Goal: Task Accomplishment & Management: Use online tool/utility

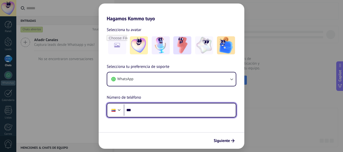
click at [168, 114] on input "***" at bounding box center [180, 111] width 112 height 12
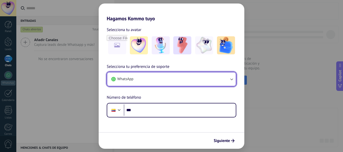
click at [183, 83] on button "WhatsApp" at bounding box center [171, 80] width 128 height 14
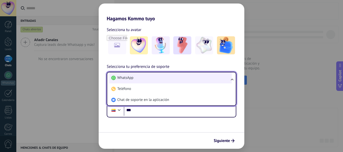
click at [179, 81] on li "WhatsApp" at bounding box center [170, 78] width 122 height 11
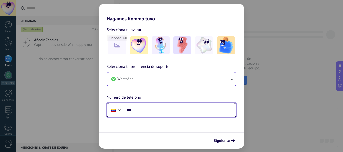
click at [163, 108] on input "***" at bounding box center [180, 111] width 112 height 12
type input "**********"
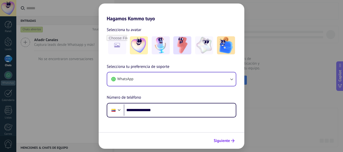
click at [225, 138] on button "Siguiente" at bounding box center [223, 141] width 25 height 9
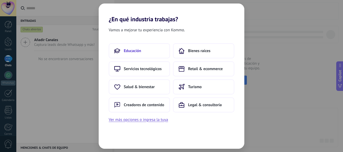
click at [148, 49] on button "Educación" at bounding box center [139, 50] width 61 height 15
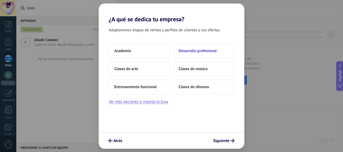
click at [191, 55] on button "Desarrollo profesional" at bounding box center [203, 50] width 61 height 15
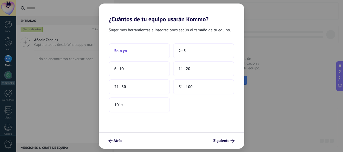
click at [164, 57] on button "Solo yo" at bounding box center [139, 50] width 61 height 15
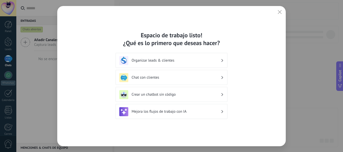
click at [194, 94] on h3 "Crear un chatbot sin código" at bounding box center [175, 94] width 89 height 5
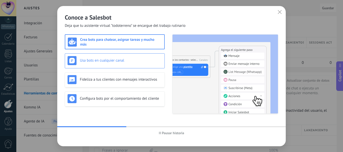
click at [129, 59] on h3 "Usa bots en cualquier canal" at bounding box center [121, 60] width 82 height 5
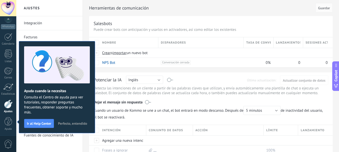
click at [81, 125] on span "Perfecto, entendido" at bounding box center [72, 124] width 29 height 4
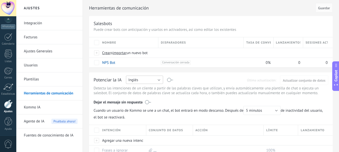
click at [159, 80] on button "Inglés" at bounding box center [144, 80] width 37 height 8
click at [139, 98] on span "Español" at bounding box center [142, 97] width 38 height 5
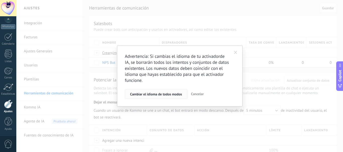
click at [177, 96] on span "Cambiar el idioma de todos modos" at bounding box center [156, 95] width 52 height 4
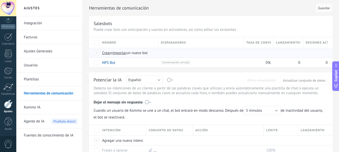
click at [98, 53] on div at bounding box center [97, 53] width 6 height 5
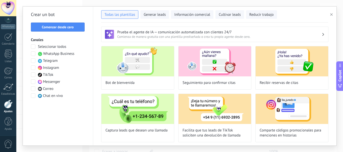
click at [34, 54] on span at bounding box center [33, 53] width 5 height 5
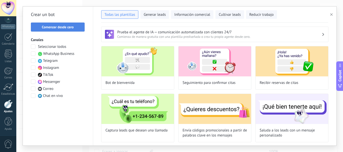
click at [69, 27] on span "Comenzar desde cero" at bounding box center [58, 27] width 32 height 4
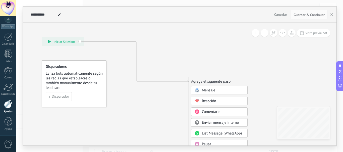
drag, startPoint x: 155, startPoint y: 67, endPoint x: 67, endPoint y: 44, distance: 90.9
click at [67, 44] on div "**********" at bounding box center [63, 41] width 42 height 9
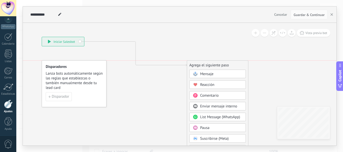
drag, startPoint x: 219, startPoint y: 83, endPoint x: 214, endPoint y: 48, distance: 35.0
click at [214, 61] on div "Agrega el siguiente paso" at bounding box center [217, 65] width 61 height 8
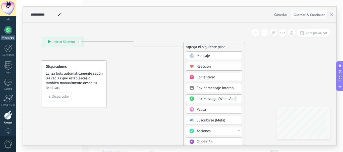
scroll to position [41, 0]
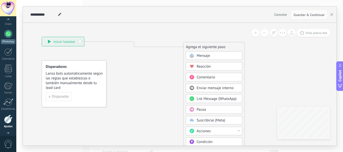
click at [9, 36] on div at bounding box center [8, 34] width 8 height 8
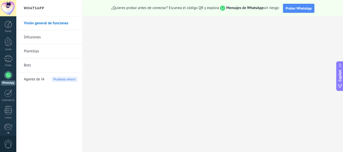
click at [44, 34] on link "Difusiones" at bounding box center [51, 37] width 54 height 14
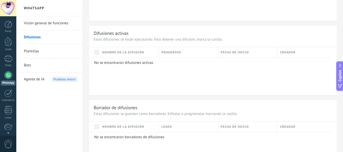
scroll to position [226, 0]
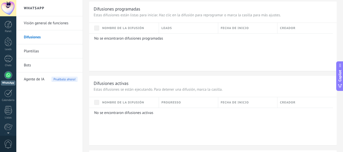
click at [141, 38] on p "No se encontraron difusiones programadas" at bounding box center [211, 38] width 235 height 5
click at [142, 30] on span "Nombre de la difusión" at bounding box center [123, 28] width 42 height 5
click at [142, 29] on span "Nombre de la difusión" at bounding box center [123, 28] width 42 height 5
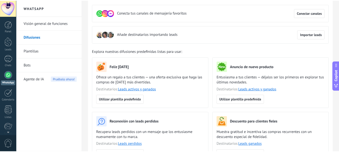
scroll to position [0, 0]
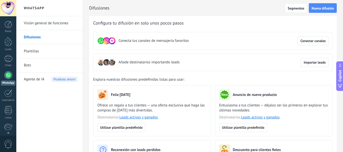
click at [73, 62] on link "Bots" at bounding box center [51, 65] width 54 height 14
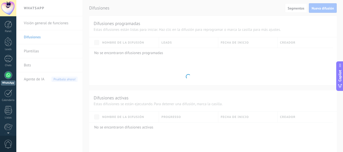
click at [54, 67] on body ".abecls-1,.abecls-2{fill-rule:evenodd}.abecls-2{fill:#fff} .abhcls-1{fill:none}…" at bounding box center [171, 76] width 343 height 152
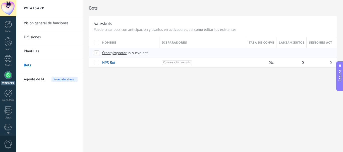
click at [103, 53] on span "Crear" at bounding box center [106, 53] width 9 height 5
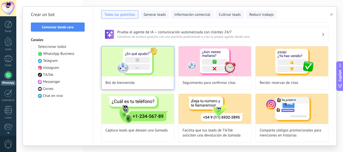
click at [150, 75] on img at bounding box center [137, 61] width 73 height 30
type input "**********"
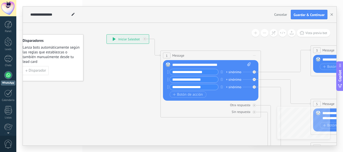
drag, startPoint x: 223, startPoint y: 57, endPoint x: 204, endPoint y: 41, distance: 24.6
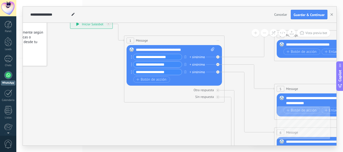
drag, startPoint x: 214, startPoint y: 123, endPoint x: 178, endPoint y: 108, distance: 39.0
click at [178, 108] on icon at bounding box center [336, 144] width 782 height 501
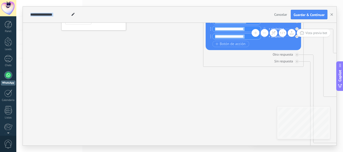
click at [306, 127] on div "**********" at bounding box center [179, 84] width 313 height 123
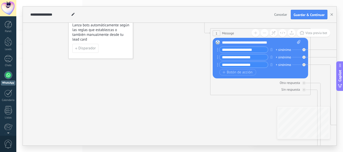
drag, startPoint x: 109, startPoint y: 64, endPoint x: 101, endPoint y: 90, distance: 27.1
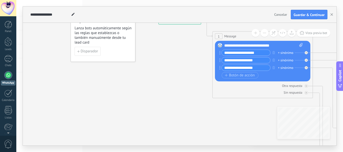
click at [8, 73] on div at bounding box center [8, 75] width 8 height 8
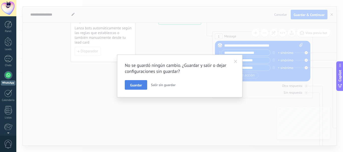
click at [138, 86] on span "Guardar" at bounding box center [136, 86] width 12 height 4
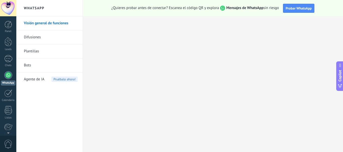
click at [40, 82] on span "Agente de IA" at bounding box center [34, 80] width 21 height 14
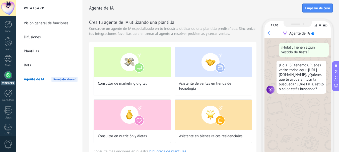
click at [33, 64] on link "Bots" at bounding box center [51, 65] width 54 height 14
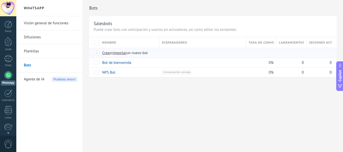
click at [106, 54] on span "Crear" at bounding box center [106, 53] width 9 height 5
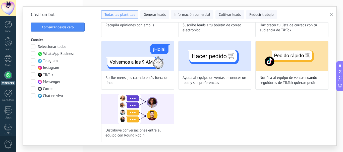
scroll to position [422, 0]
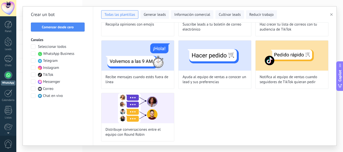
click at [329, 122] on div "Prueba el agente de IA — comunicación automatizada con clientes 24/7 Comienza d…" at bounding box center [214, 84] width 243 height 123
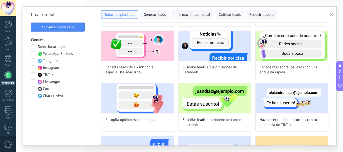
scroll to position [282, 0]
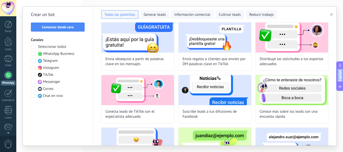
drag, startPoint x: 336, startPoint y: 102, endPoint x: 336, endPoint y: 82, distance: 19.8
click at [336, 82] on body ".abecls-1,.abecls-2{fill-rule:evenodd}.abecls-2{fill:#fff} .abhcls-1{fill:none}…" at bounding box center [171, 76] width 343 height 152
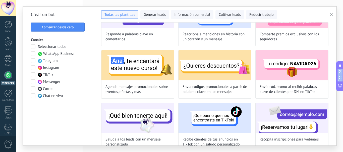
scroll to position [0, 0]
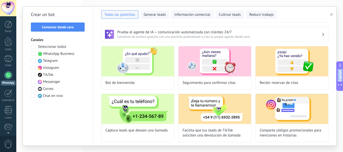
click at [337, 49] on div "**********" at bounding box center [179, 76] width 326 height 152
click at [340, 74] on span "Copilot" at bounding box center [339, 76] width 5 height 12
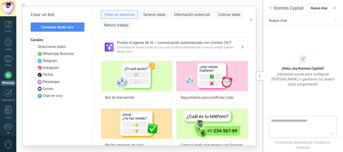
click at [311, 127] on textarea at bounding box center [299, 127] width 56 height 18
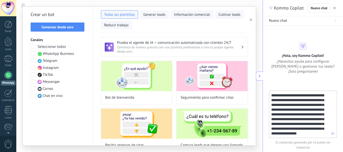
type textarea "**********"
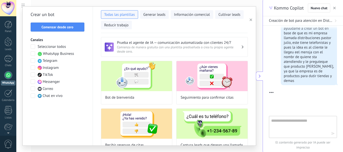
scroll to position [147, 0]
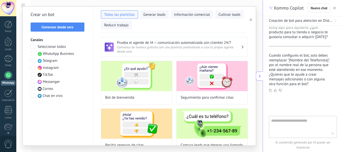
click at [307, 124] on textarea at bounding box center [299, 127] width 56 height 18
click at [46, 47] on span "Seleccionar todos" at bounding box center [52, 46] width 28 height 5
click at [51, 47] on span "Seleccionar todos" at bounding box center [52, 46] width 28 height 5
click at [73, 28] on span "Comenzar desde cero" at bounding box center [57, 27] width 32 height 4
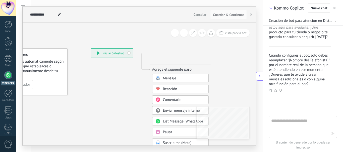
drag, startPoint x: 145, startPoint y: 76, endPoint x: 107, endPoint y: 63, distance: 40.5
click at [107, 63] on icon at bounding box center [133, 139] width 337 height 433
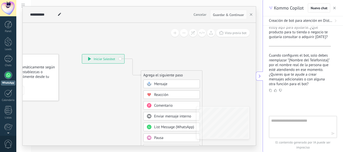
drag, startPoint x: 117, startPoint y: 110, endPoint x: 108, endPoint y: 104, distance: 10.8
click at [108, 104] on icon at bounding box center [124, 145] width 337 height 433
click at [174, 81] on div "Mensaje" at bounding box center [171, 84] width 56 height 9
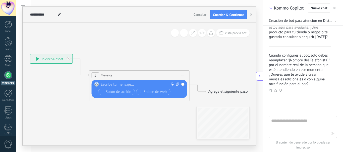
click at [138, 85] on div at bounding box center [138, 84] width 75 height 5
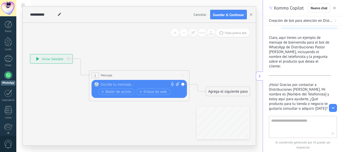
scroll to position [75, 0]
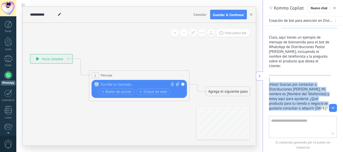
drag, startPoint x: 324, startPoint y: 99, endPoint x: 267, endPoint y: 72, distance: 63.3
click at [267, 72] on div "WhatsApp ayuudame a crear un bot en base de que es mi empresa llamada distribuc…" at bounding box center [303, 71] width 80 height 91
copy div "¡Hola! Gracias por contactar a Distribuciones [PERSON_NAME]. Mi nombre es [Nomb…"
click at [141, 75] on div "1 Mensaje ******* (a): Todos los contactos - canales seleccionados Todos los co…" at bounding box center [139, 75] width 100 height 9
click at [136, 82] on div "Reemplazar Quitar Convertir a mensaje de voz Arrastre la imagen aquí para adjun…" at bounding box center [138, 89] width 95 height 18
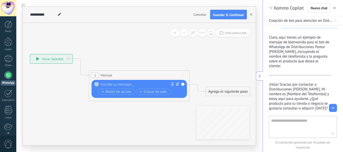
click at [135, 84] on div at bounding box center [138, 84] width 75 height 5
paste div
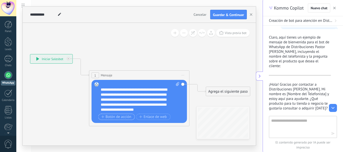
click at [121, 119] on span "Botón de acción" at bounding box center [116, 117] width 30 height 4
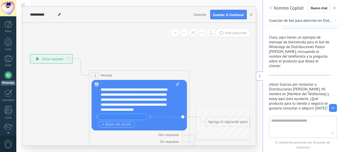
click at [124, 123] on span "Botón de acción" at bounding box center [116, 125] width 30 height 4
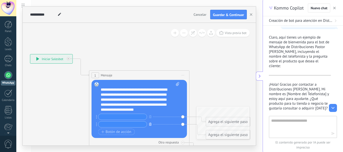
click at [151, 126] on icon "button" at bounding box center [150, 124] width 3 height 3
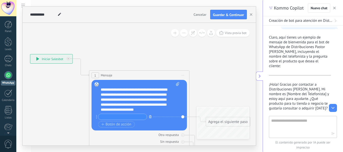
click at [151, 119] on button "button" at bounding box center [150, 117] width 6 height 6
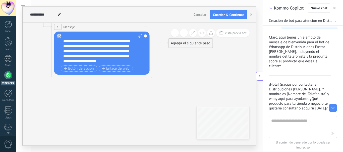
drag, startPoint x: 208, startPoint y: 65, endPoint x: 171, endPoint y: 16, distance: 61.2
click at [171, 16] on div "**********" at bounding box center [139, 76] width 233 height 139
drag, startPoint x: 104, startPoint y: 51, endPoint x: 50, endPoint y: 51, distance: 53.7
click at [224, 77] on icon at bounding box center [94, 67] width 454 height 374
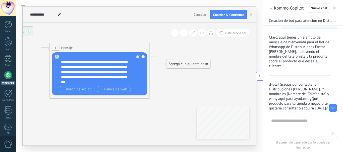
drag, startPoint x: 214, startPoint y: 70, endPoint x: 211, endPoint y: 91, distance: 20.9
click at [211, 91] on icon at bounding box center [92, 88] width 454 height 374
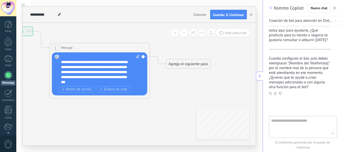
scroll to position [147, 0]
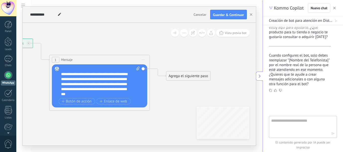
click at [189, 76] on div "Agrega el siguiente paso" at bounding box center [188, 76] width 44 height 8
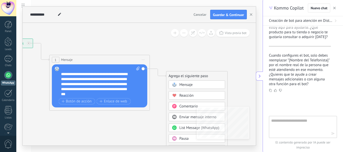
click at [197, 98] on div "Reacción" at bounding box center [200, 95] width 42 height 5
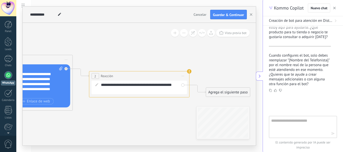
click at [171, 89] on div "**********" at bounding box center [142, 88] width 83 height 10
click at [183, 77] on span "Iniciar vista previa aquí Cambiar nombre Duplicar [GEOGRAPHIC_DATA]" at bounding box center [183, 76] width 8 height 7
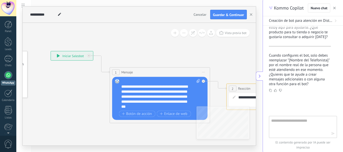
drag, startPoint x: 187, startPoint y: 82, endPoint x: 125, endPoint y: 25, distance: 84.2
click at [125, 25] on icon at bounding box center [210, 87] width 571 height 323
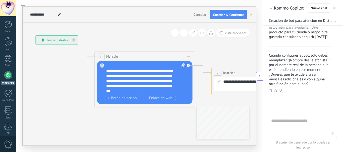
click at [189, 56] on span "Iniciar vista previa aquí Cambiar nombre Duplicar [GEOGRAPHIC_DATA]" at bounding box center [188, 56] width 8 height 7
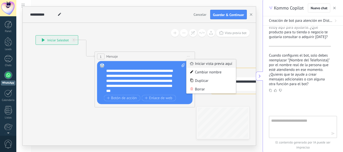
click at [216, 66] on div "Iniciar vista previa aquí" at bounding box center [211, 63] width 50 height 9
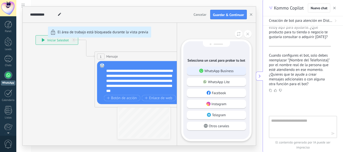
click at [230, 70] on p "WhatsApp Business" at bounding box center [218, 71] width 29 height 5
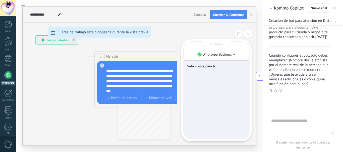
click at [213, 68] on p "Sólo visible para ti" at bounding box center [216, 66] width 58 height 5
click at [215, 68] on p "Sólo visible para ti" at bounding box center [216, 66] width 58 height 5
click at [228, 66] on p "Sólo visible para ti" at bounding box center [216, 66] width 58 height 5
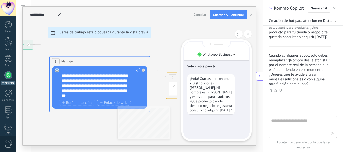
drag, startPoint x: 230, startPoint y: 57, endPoint x: 238, endPoint y: 84, distance: 28.5
click at [238, 84] on div "WhatsApp Business Sólo visible para ti ¡Hola! Gracias por contactar a Distribuc…" at bounding box center [216, 90] width 66 height 98
click at [237, 108] on div "¡Hola! Gracias por contactar a Distribuciones [PERSON_NAME]. Mi nombre es [PERS…" at bounding box center [216, 95] width 58 height 40
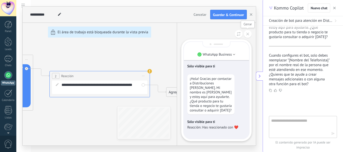
click at [246, 32] on button at bounding box center [248, 34] width 8 height 8
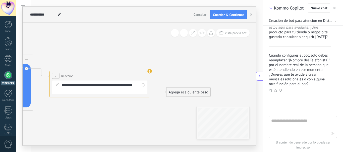
click at [145, 75] on span "Iniciar vista previa aquí Cambiar nombre Duplicar [GEOGRAPHIC_DATA]" at bounding box center [143, 76] width 8 height 7
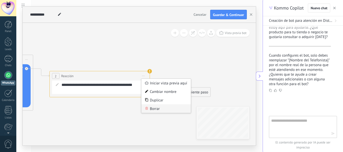
click at [160, 108] on div "Borrar" at bounding box center [166, 109] width 50 height 9
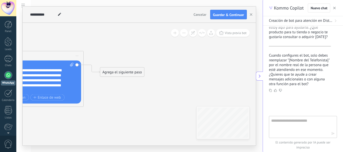
drag, startPoint x: 105, startPoint y: 92, endPoint x: 121, endPoint y: 90, distance: 16.3
click at [121, 90] on icon at bounding box center [26, 70] width 454 height 323
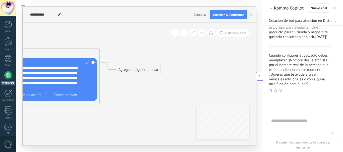
click at [95, 53] on span "Iniciar vista previa aquí Cambiar nombre Duplicar [GEOGRAPHIC_DATA]" at bounding box center [93, 53] width 8 height 7
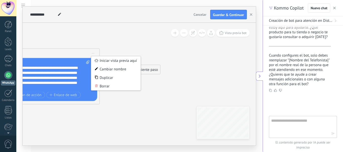
click at [156, 83] on icon at bounding box center [42, 68] width 454 height 323
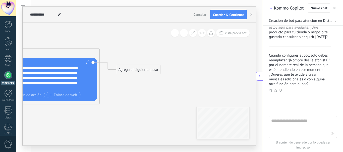
click at [152, 68] on div "Agrega el siguiente paso" at bounding box center [138, 70] width 44 height 8
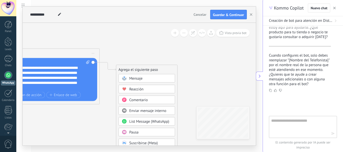
click at [155, 101] on div "Comentario" at bounding box center [150, 100] width 42 height 5
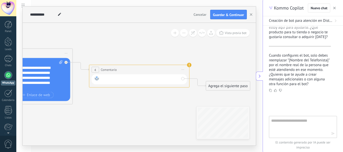
click at [159, 79] on div at bounding box center [140, 79] width 78 height 7
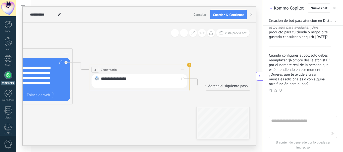
click at [194, 98] on icon at bounding box center [73, 68] width 571 height 323
click at [192, 98] on icon at bounding box center [73, 68] width 571 height 323
click at [166, 107] on icon at bounding box center [73, 68] width 571 height 323
click at [222, 73] on icon at bounding box center [73, 68] width 571 height 323
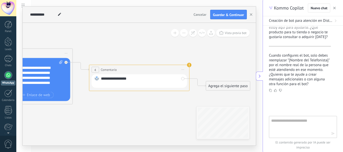
click at [183, 69] on span "Iniciar vista previa aquí Cambiar nombre Duplicar [GEOGRAPHIC_DATA]" at bounding box center [183, 69] width 8 height 7
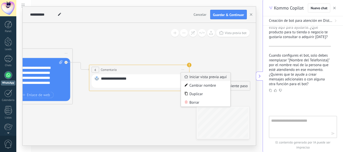
click at [205, 79] on div "Iniciar vista previa aquí" at bounding box center [206, 77] width 50 height 9
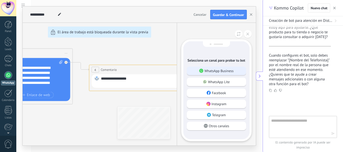
click at [233, 75] on div "WhatsApp Business" at bounding box center [216, 71] width 59 height 9
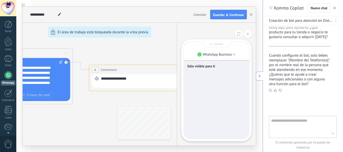
click at [237, 95] on div "Sólo visible para ti" at bounding box center [216, 90] width 65 height 97
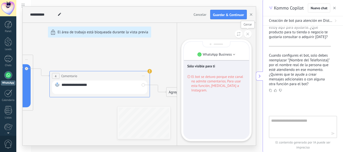
click at [248, 36] on button at bounding box center [248, 34] width 8 height 8
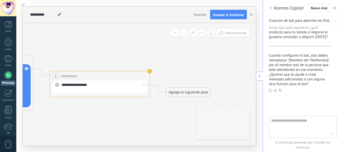
click at [145, 73] on span "Iniciar vista previa aquí Cambiar nombre Duplicar [GEOGRAPHIC_DATA]" at bounding box center [143, 76] width 8 height 7
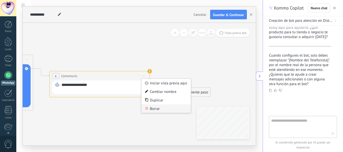
click at [166, 107] on div "Borrar" at bounding box center [166, 109] width 50 height 9
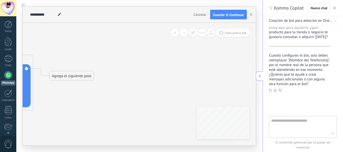
click at [62, 78] on div "Agrega el siguiente paso" at bounding box center [72, 76] width 44 height 8
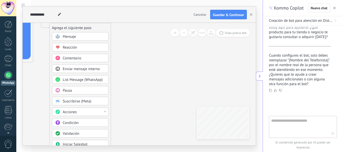
click at [84, 90] on div "Pausa" at bounding box center [84, 90] width 42 height 5
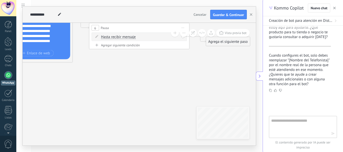
click at [163, 69] on icon at bounding box center [73, 26] width 571 height 323
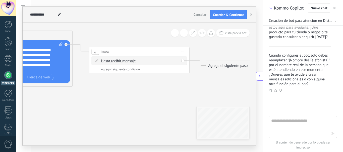
click at [148, 88] on icon at bounding box center [73, 50] width 571 height 323
click at [179, 58] on div "Hasta recibir mensaje Hasta recibir mensaje Temporizador Excepto horas laborale…" at bounding box center [138, 61] width 95 height 9
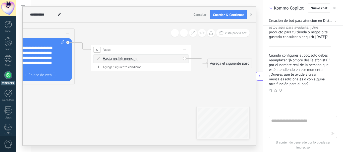
drag, startPoint x: 151, startPoint y: 103, endPoint x: 156, endPoint y: 125, distance: 22.9
click at [156, 125] on icon at bounding box center [74, 48] width 571 height 323
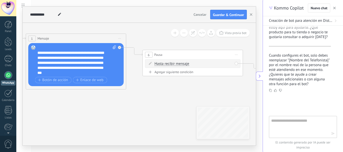
drag, startPoint x: 121, startPoint y: 103, endPoint x: 173, endPoint y: 120, distance: 54.8
click at [173, 120] on icon at bounding box center [126, 53] width 571 height 323
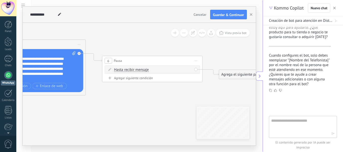
drag, startPoint x: 187, startPoint y: 100, endPoint x: 146, endPoint y: 106, distance: 41.4
click at [146, 106] on icon at bounding box center [86, 59] width 571 height 323
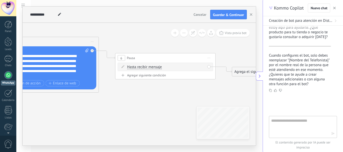
drag, startPoint x: 177, startPoint y: 90, endPoint x: 190, endPoint y: 111, distance: 25.0
click at [190, 111] on icon at bounding box center [99, 56] width 571 height 323
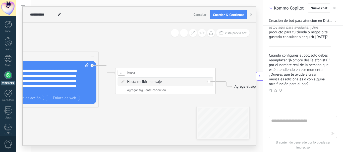
click at [183, 32] on button at bounding box center [184, 33] width 8 height 8
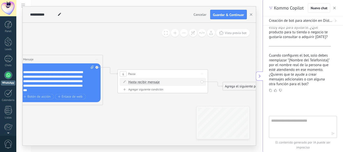
click at [181, 32] on button at bounding box center [184, 33] width 8 height 8
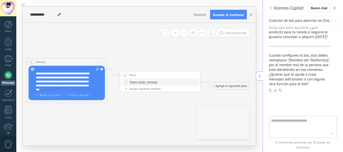
click at [235, 86] on div "Agrega el siguiente paso" at bounding box center [230, 86] width 35 height 7
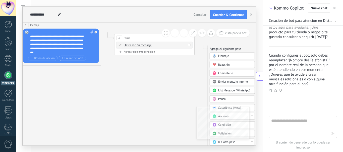
drag, startPoint x: 182, startPoint y: 76, endPoint x: 127, endPoint y: 71, distance: 54.5
click at [127, 71] on icon at bounding box center [101, 37] width 456 height 258
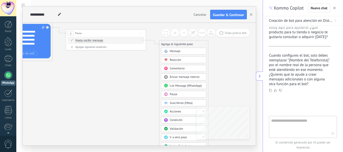
click at [126, 71] on icon at bounding box center [53, 32] width 456 height 258
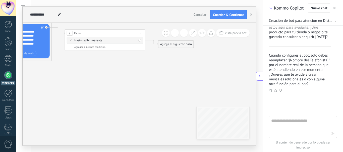
click at [167, 40] on div "Agrega el siguiente paso Mensaje Mensaje Mensaje Reacción Comentario Enviar men…" at bounding box center [176, 44] width 36 height 8
click at [167, 41] on div "Agrega el siguiente paso" at bounding box center [175, 44] width 35 height 7
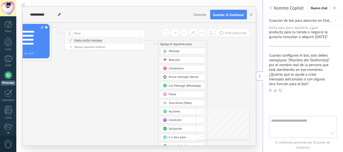
click at [176, 130] on span "Validación" at bounding box center [175, 129] width 13 height 4
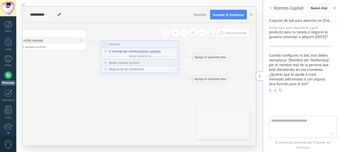
click at [173, 46] on span "Iniciar vista previa aquí Cambiar nombre Duplicar [GEOGRAPHIC_DATA]" at bounding box center [174, 44] width 7 height 6
click at [183, 71] on div "Borrar" at bounding box center [192, 70] width 40 height 7
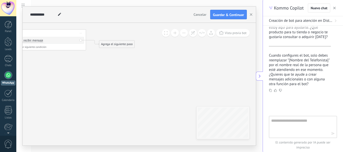
click at [113, 47] on div "Agrega el siguiente paso" at bounding box center [116, 44] width 35 height 7
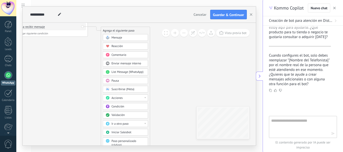
drag, startPoint x: 159, startPoint y: 130, endPoint x: 161, endPoint y: 112, distance: 18.6
drag, startPoint x: 161, startPoint y: 111, endPoint x: 161, endPoint y: 78, distance: 33.4
drag, startPoint x: 161, startPoint y: 78, endPoint x: 156, endPoint y: 53, distance: 25.2
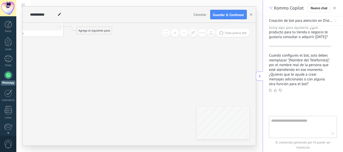
drag, startPoint x: 165, startPoint y: 72, endPoint x: 141, endPoint y: 55, distance: 29.4
click at [102, 32] on div "Agrega el siguiente paso" at bounding box center [94, 30] width 35 height 7
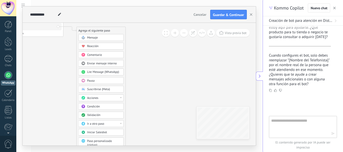
click at [100, 38] on div "Mensaje" at bounding box center [104, 38] width 34 height 4
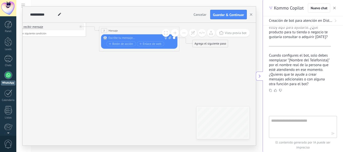
click at [119, 36] on div at bounding box center [138, 38] width 60 height 4
click at [284, 116] on div at bounding box center [303, 127] width 68 height 22
click at [283, 122] on textarea at bounding box center [299, 127] width 56 height 18
type textarea "**********"
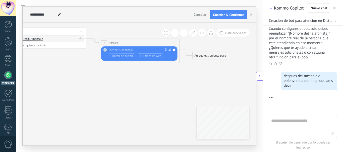
scroll to position [444, 0]
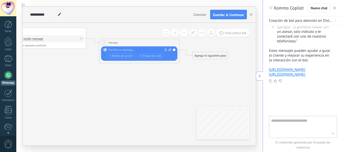
drag, startPoint x: 147, startPoint y: 88, endPoint x: 190, endPoint y: 100, distance: 45.2
drag, startPoint x: 190, startPoint y: 100, endPoint x: 307, endPoint y: 82, distance: 118.2
click at [307, 82] on div at bounding box center [303, 80] width 68 height 6
click at [297, 72] on link "[URL][DOMAIN_NAME]" at bounding box center [287, 74] width 36 height 5
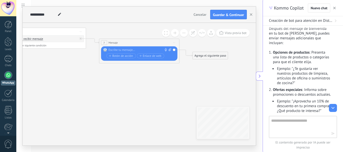
scroll to position [244, 0]
drag, startPoint x: 312, startPoint y: 59, endPoint x: 293, endPoint y: 54, distance: 19.5
click at [293, 66] on li "Ejemplo: "¿Te gustaría ver nuestros productos de limpieza, artículos de oficina…" at bounding box center [303, 75] width 54 height 19
copy li "¿Te gustaría ver nuestros productos de"
click at [288, 121] on textarea at bounding box center [299, 127] width 56 height 18
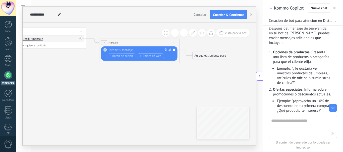
paste textarea "**********"
drag, startPoint x: 302, startPoint y: 126, endPoint x: 264, endPoint y: 122, distance: 38.1
click at [264, 122] on div "**********" at bounding box center [303, 134] width 80 height 36
type textarea "**********"
click at [147, 50] on div at bounding box center [138, 50] width 60 height 4
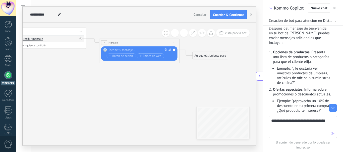
paste div
drag, startPoint x: 326, startPoint y: 127, endPoint x: 256, endPoint y: 111, distance: 71.4
click at [256, 111] on body ".abecls-1,.abecls-2{fill-rule:evenodd}.abecls-2{fill:#fff} .abhcls-1{fill:none}…" at bounding box center [171, 76] width 343 height 152
click at [188, 88] on icon at bounding box center [40, 32] width 550 height 262
click at [178, 87] on icon at bounding box center [40, 32] width 550 height 262
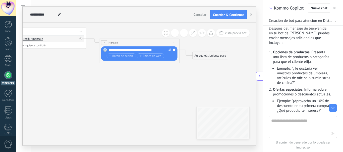
click at [210, 56] on div "Agrega el siguiente paso" at bounding box center [209, 55] width 35 height 7
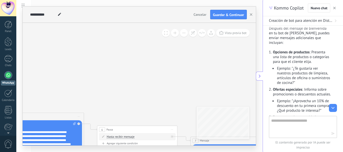
click at [209, 69] on icon at bounding box center [131, 130] width 550 height 262
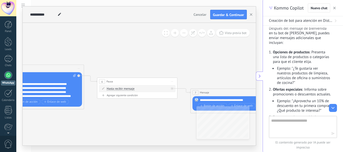
drag, startPoint x: 155, startPoint y: 123, endPoint x: 134, endPoint y: 105, distance: 27.8
drag, startPoint x: 134, startPoint y: 105, endPoint x: 146, endPoint y: 90, distance: 19.6
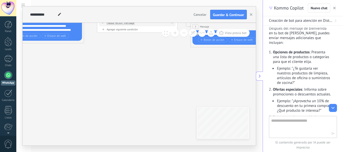
click at [183, 35] on button at bounding box center [184, 33] width 8 height 8
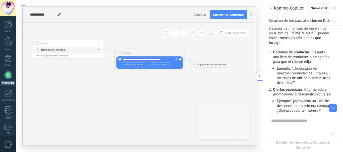
drag, startPoint x: 186, startPoint y: 60, endPoint x: 117, endPoint y: 80, distance: 72.1
click at [117, 80] on icon at bounding box center [62, 44] width 481 height 230
click at [217, 63] on div "Agrega el siguiente paso" at bounding box center [211, 65] width 31 height 6
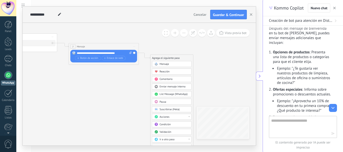
drag, startPoint x: 170, startPoint y: 80, endPoint x: 123, endPoint y: 75, distance: 46.9
click at [118, 72] on icon at bounding box center [16, 38] width 481 height 230
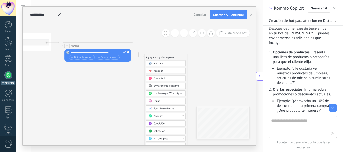
click at [158, 102] on span "Pausa" at bounding box center [156, 101] width 7 height 3
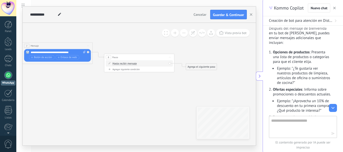
click at [168, 57] on span "Iniciar vista previa aquí Cambiar nombre Duplicar [GEOGRAPHIC_DATA]" at bounding box center [170, 57] width 6 height 5
click at [187, 62] on div "Iniciar vista previa aquí" at bounding box center [185, 62] width 35 height 6
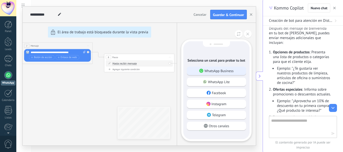
click at [230, 67] on div "WhatsApp Business" at bounding box center [216, 71] width 59 height 9
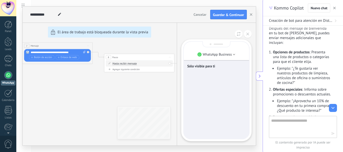
click at [221, 91] on div "Sólo visible para ti" at bounding box center [216, 90] width 65 height 97
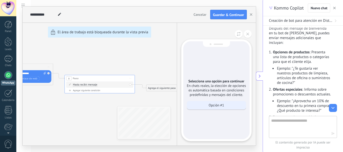
click at [223, 107] on p "Opción #1" at bounding box center [215, 105] width 15 height 5
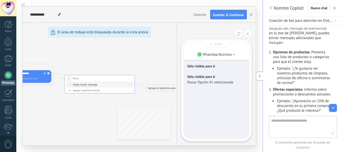
click at [223, 106] on div "Sólo visible para ti Sólo visible para ti Pausa: Opción #1 seleccionada" at bounding box center [216, 90] width 65 height 97
click at [223, 103] on div "Sólo visible para ti Sólo visible para ti Pausa: Opción #1 seleccionada" at bounding box center [216, 90] width 65 height 97
click at [218, 102] on div "Sólo visible para ti Sólo visible para ti Pausa: Opción #1 seleccionada" at bounding box center [216, 90] width 65 height 97
click at [218, 101] on div "Sólo visible para ti Sólo visible para ti Pausa: Opción #1 seleccionada" at bounding box center [216, 90] width 65 height 97
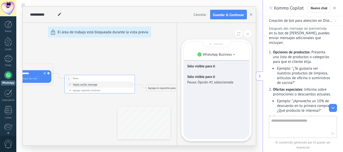
click at [219, 92] on div "Sólo visible para ti Sólo visible para ti Pausa: Opción #1 seleccionada" at bounding box center [216, 90] width 65 height 97
click at [229, 54] on p "WhatsApp Business" at bounding box center [216, 54] width 29 height 5
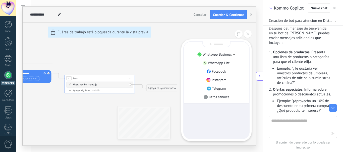
click at [221, 114] on div "Sólo visible para ti Sólo visible para ti Pausa: Opción #1 seleccionada" at bounding box center [216, 90] width 65 height 97
click at [218, 108] on div "Sólo visible para ti Sólo visible para ti Pausa: Opción #1 seleccionada" at bounding box center [216, 90] width 65 height 97
click at [247, 33] on icon at bounding box center [247, 34] width 3 height 3
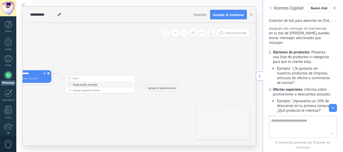
click at [130, 78] on span "Iniciar vista previa aquí Cambiar nombre Duplicar [GEOGRAPHIC_DATA]" at bounding box center [130, 78] width 6 height 5
click at [149, 85] on div "Iniciar vista previa aquí" at bounding box center [146, 84] width 35 height 6
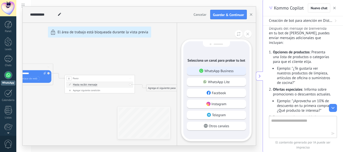
click at [228, 73] on p "WhatsApp Business" at bounding box center [218, 71] width 29 height 5
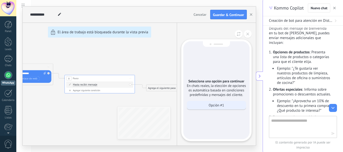
click at [215, 106] on p "Opción #1" at bounding box center [215, 105] width 15 height 5
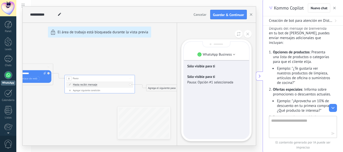
click at [226, 91] on div "Sólo visible para ti Sólo visible para ti Pausa: Opción #1 seleccionada" at bounding box center [216, 90] width 65 height 97
click at [217, 86] on div "Sólo visible para ti Pausa: Opción #1 seleccionada" at bounding box center [216, 79] width 58 height 15
click at [246, 35] on icon at bounding box center [247, 34] width 3 height 3
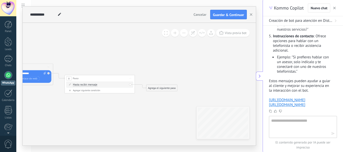
scroll to position [444, 0]
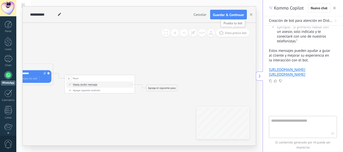
click at [236, 34] on span "Vista previa bot" at bounding box center [236, 33] width 22 height 4
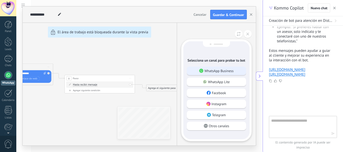
click at [239, 71] on div "WhatsApp Business" at bounding box center [216, 71] width 59 height 9
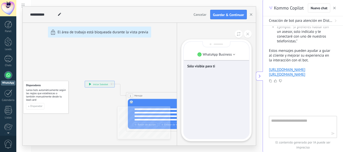
click at [213, 67] on p "Sólo visible para ti" at bounding box center [216, 66] width 58 height 5
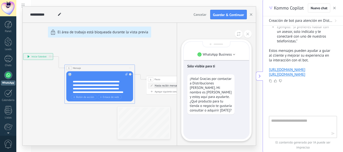
click at [243, 67] on p "Sólo visible para ti" at bounding box center [216, 66] width 58 height 5
click at [233, 104] on div "¡Hola! Gracias por contactar a Distribuciones [PERSON_NAME]. Mi nombre es [PERS…" at bounding box center [210, 95] width 47 height 40
click at [229, 111] on div "Sólo visible para ti ¡Hola! Gracias por contactar a Distribuciones [PERSON_NAME…" at bounding box center [216, 90] width 65 height 97
click at [229, 112] on div "Sólo visible para ti ¡Hola! Gracias por contactar a Distribuciones [PERSON_NAME…" at bounding box center [216, 90] width 65 height 97
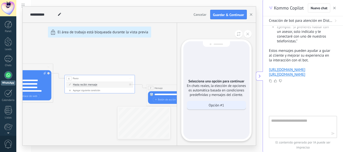
click at [229, 105] on div "Opción #1" at bounding box center [216, 105] width 59 height 9
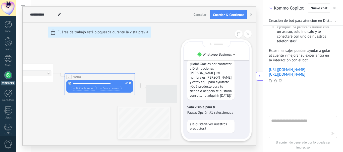
click at [229, 120] on div "Sólo visible para ti ¡Hola! Gracias por contactar a Distribuciones [PERSON_NAME…" at bounding box center [216, 83] width 65 height 112
click at [228, 128] on p "¿Te gustaría ver nuestros productos?" at bounding box center [211, 126] width 42 height 9
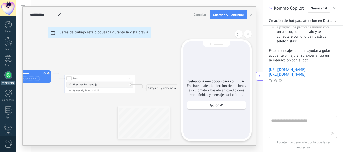
click at [144, 46] on div "**********" at bounding box center [139, 76] width 233 height 139
click at [249, 34] on icon at bounding box center [247, 34] width 3 height 3
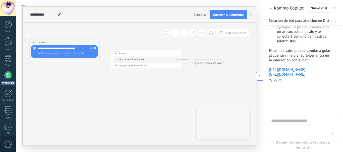
drag, startPoint x: 51, startPoint y: 102, endPoint x: 98, endPoint y: 101, distance: 46.4
click at [98, 101] on icon at bounding box center [18, 37] width 563 height 238
click at [11, 14] on div at bounding box center [8, 8] width 16 height 16
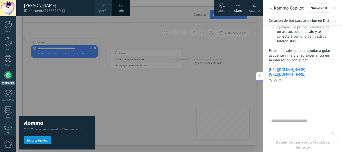
click at [104, 6] on span at bounding box center [104, 6] width 4 height 4
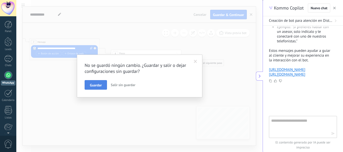
click at [100, 85] on span "Guardar" at bounding box center [96, 86] width 12 height 4
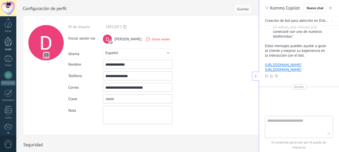
click at [5, 45] on div at bounding box center [9, 41] width 8 height 9
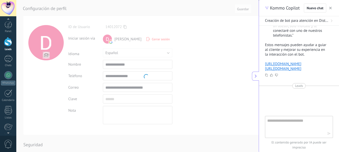
scroll to position [443, 0]
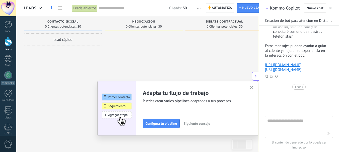
click at [254, 88] on icon "button" at bounding box center [252, 88] width 4 height 4
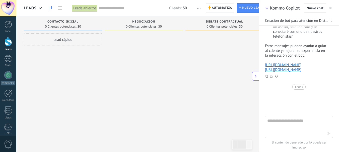
click at [328, 5] on div "Nuevo chat" at bounding box center [318, 8] width 29 height 9
click at [329, 6] on button "button" at bounding box center [330, 8] width 5 height 6
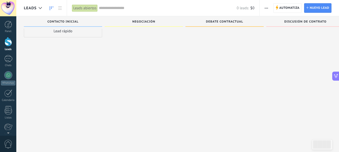
click at [9, 21] on div "Panel Leads Chats WhatsApp Clientes" at bounding box center [16, 76] width 33 height 120
click at [8, 27] on div at bounding box center [9, 25] width 8 height 8
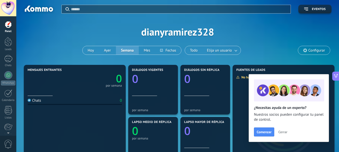
click at [284, 132] on span "Cerrar" at bounding box center [282, 132] width 9 height 4
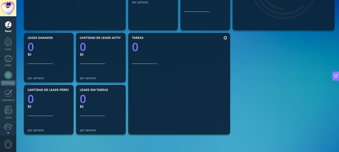
scroll to position [188, 0]
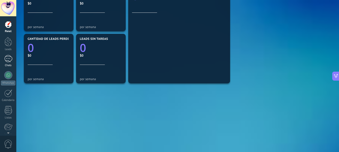
click at [8, 63] on link "Chats" at bounding box center [8, 61] width 16 height 12
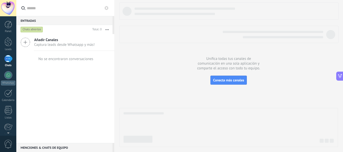
click at [219, 120] on div at bounding box center [228, 127] width 219 height 39
click at [206, 106] on div at bounding box center [228, 75] width 219 height 145
click at [208, 105] on div at bounding box center [228, 75] width 219 height 145
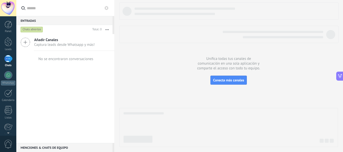
click at [208, 105] on div at bounding box center [228, 75] width 219 height 145
click at [310, 101] on div at bounding box center [228, 75] width 219 height 145
click at [12, 27] on div at bounding box center [9, 25] width 8 height 8
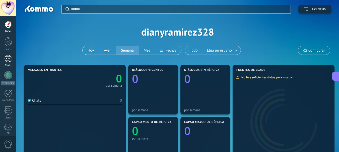
click at [4, 58] on div at bounding box center [8, 58] width 8 height 7
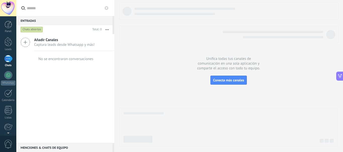
click at [213, 120] on div at bounding box center [228, 127] width 219 height 39
click at [127, 116] on div at bounding box center [228, 127] width 219 height 39
click at [71, 80] on div "Añadir Canales Captura leads desde Whatsapp y más! No se encontraron conversaci…" at bounding box center [65, 88] width 98 height 109
click at [67, 65] on div "No se encontraron conversaciones" at bounding box center [65, 59] width 56 height 16
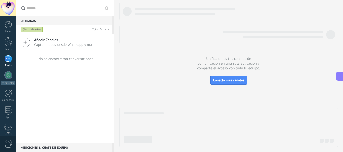
click at [69, 80] on div "Añadir Canales Captura leads desde Whatsapp y más! No se encontraron conversaci…" at bounding box center [65, 88] width 98 height 109
click at [69, 69] on div "Añadir Canales Captura leads desde Whatsapp y más! No se encontraron conversaci…" at bounding box center [65, 88] width 98 height 109
click at [165, 45] on div at bounding box center [228, 75] width 219 height 145
click at [184, 105] on div at bounding box center [228, 75] width 219 height 145
click at [150, 95] on div at bounding box center [228, 75] width 219 height 145
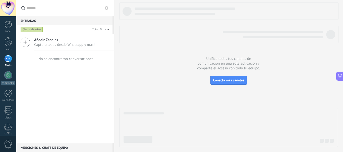
click at [150, 95] on div at bounding box center [228, 75] width 219 height 145
click at [258, 103] on div at bounding box center [228, 75] width 219 height 145
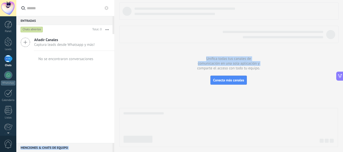
drag, startPoint x: 119, startPoint y: 68, endPoint x: 107, endPoint y: 70, distance: 11.7
click at [108, 70] on div "Entradas 0 Chats abiertos Total: 0 Silenciar Acciones múltiples Ordenar Más rec…" at bounding box center [179, 76] width 326 height 152
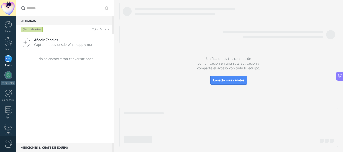
click at [54, 86] on div "Añadir Canales Captura leads desde Whatsapp y más! No se encontraron conversaci…" at bounding box center [65, 88] width 98 height 109
click at [9, 62] on div at bounding box center [8, 58] width 8 height 7
click at [8, 61] on div at bounding box center [8, 58] width 8 height 7
click at [11, 80] on link "WhatsApp" at bounding box center [8, 78] width 16 height 14
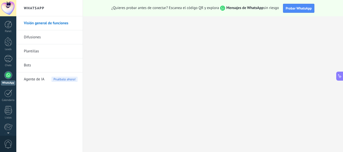
click at [36, 37] on link "Difusiones" at bounding box center [51, 37] width 54 height 14
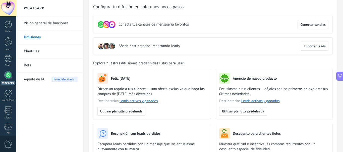
scroll to position [25, 0]
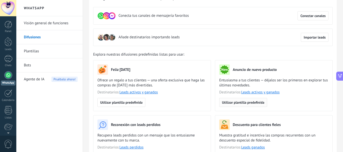
click at [235, 101] on span "Utilizar plantilla predefinida" at bounding box center [243, 103] width 42 height 4
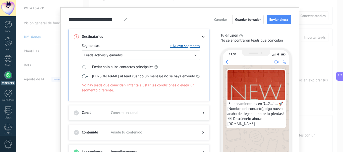
scroll to position [0, 0]
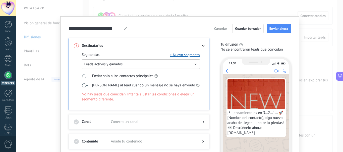
click at [114, 66] on span "Leads activos y ganados" at bounding box center [103, 64] width 38 height 5
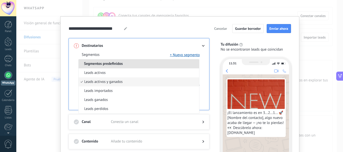
click at [146, 44] on span at bounding box center [152, 45] width 83 height 5
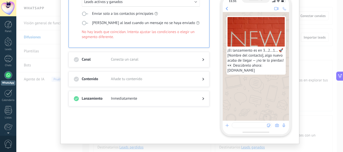
scroll to position [71, 0]
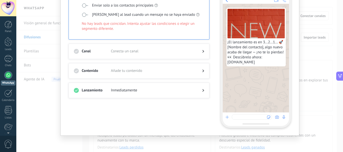
click at [73, 46] on div "Canal Conecta un canal" at bounding box center [138, 52] width 141 height 16
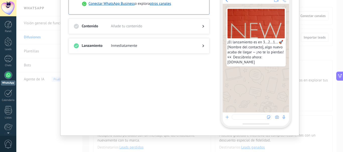
click at [97, 54] on div "Destinatarios Segmento: Leads activos y ganados Canal Conectar WhatsApp Busines…" at bounding box center [141, 47] width 147 height 161
click at [312, 42] on div "**********" at bounding box center [179, 76] width 326 height 152
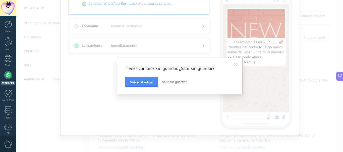
click at [179, 81] on span "Salir sin guardar" at bounding box center [174, 82] width 25 height 5
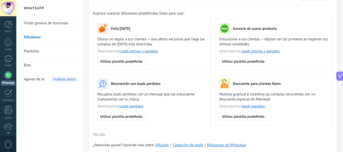
scroll to position [75, 0]
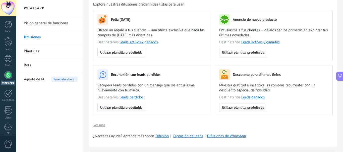
click at [128, 106] on span "Utilizar plantilla predefinida" at bounding box center [121, 108] width 42 height 4
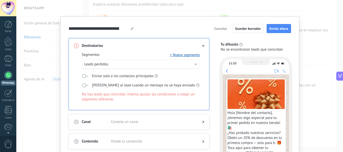
click at [84, 77] on span at bounding box center [85, 76] width 6 height 4
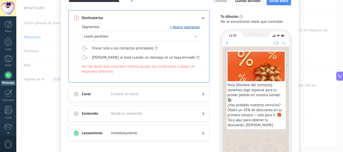
scroll to position [0, 0]
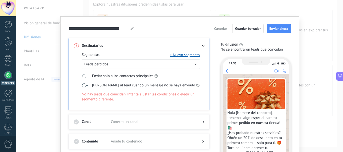
click at [300, 22] on div "**********" at bounding box center [179, 76] width 326 height 152
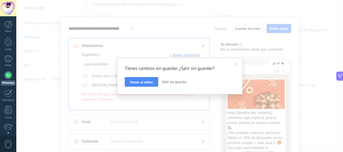
click at [167, 81] on span "Salir sin guardar" at bounding box center [174, 82] width 25 height 5
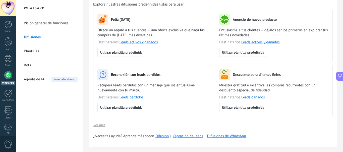
click at [60, 40] on link "Difusiones" at bounding box center [51, 37] width 54 height 14
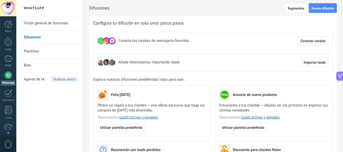
click at [150, 42] on span "Conecta tus canales de mensajería favoritos" at bounding box center [153, 40] width 70 height 5
click at [318, 40] on span "Conectar canales" at bounding box center [312, 41] width 25 height 4
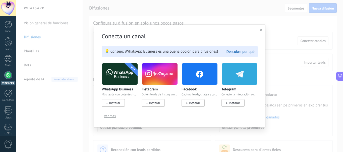
click at [120, 104] on span "Instalar" at bounding box center [114, 103] width 11 height 5
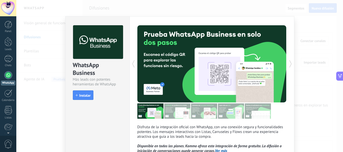
click at [310, 30] on div "WhatsApp Business Más leads con potentes herramientas de WhatsApp install Insta…" at bounding box center [179, 76] width 326 height 152
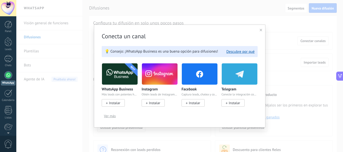
click at [310, 30] on div "Conecta un canal 💡 Consejo: ¡WhatsApp Business es una buena opción para difusio…" at bounding box center [179, 76] width 326 height 152
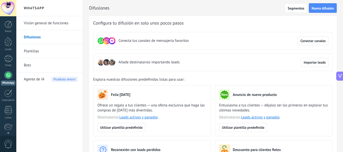
click at [123, 12] on h2 "Difusiones" at bounding box center [187, 8] width 196 height 10
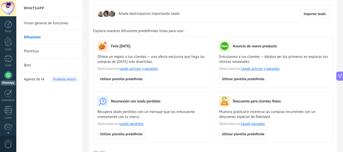
scroll to position [50, 0]
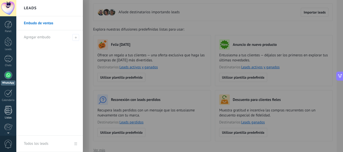
click at [9, 109] on div at bounding box center [9, 110] width 8 height 9
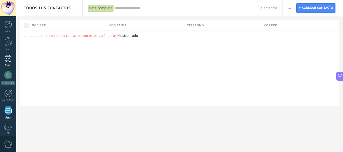
click at [9, 60] on div at bounding box center [8, 58] width 8 height 7
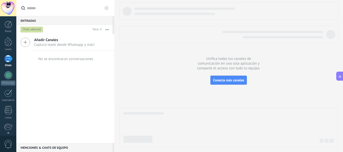
click at [313, 10] on div at bounding box center [235, 12] width 203 height 8
click at [2, 44] on link "Leads" at bounding box center [8, 44] width 16 height 14
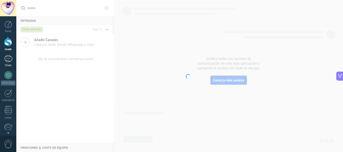
click at [6, 58] on div at bounding box center [8, 58] width 8 height 7
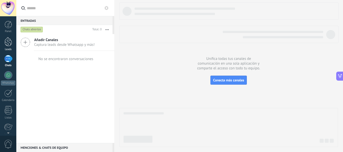
click at [12, 44] on div at bounding box center [9, 41] width 8 height 9
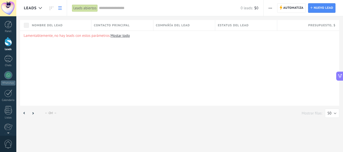
click at [125, 37] on link "Mostar todo" at bounding box center [119, 35] width 19 height 5
click at [120, 36] on link "Mostar todo" at bounding box center [119, 35] width 19 height 5
click at [327, 25] on span "Presupuesto , $" at bounding box center [321, 25] width 27 height 5
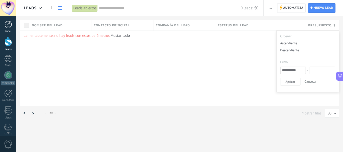
click at [8, 30] on div "Panel" at bounding box center [8, 31] width 15 height 3
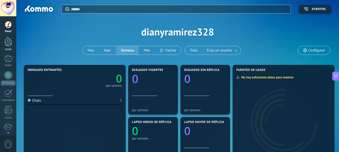
click at [6, 42] on div "Panel Leads Chats WhatsApp Clientes" at bounding box center [8, 107] width 16 height 172
click at [8, 46] on div at bounding box center [9, 41] width 8 height 9
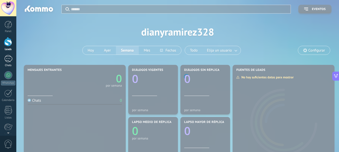
click at [7, 59] on div at bounding box center [8, 58] width 8 height 7
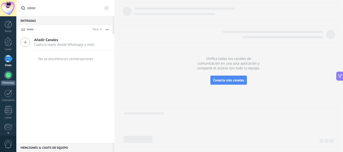
click at [6, 76] on div at bounding box center [8, 75] width 8 height 8
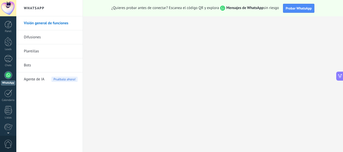
click at [38, 63] on link "Bots" at bounding box center [51, 65] width 54 height 14
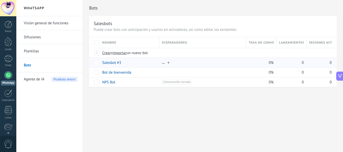
click at [162, 62] on div at bounding box center [203, 62] width 82 height 5
click at [163, 64] on div at bounding box center [203, 62] width 82 height 5
click at [164, 64] on div at bounding box center [203, 62] width 82 height 5
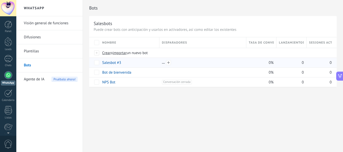
click at [164, 64] on div at bounding box center [203, 62] width 82 height 5
click at [168, 64] on span at bounding box center [168, 62] width 5 height 5
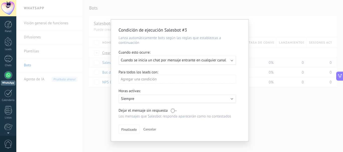
drag, startPoint x: 174, startPoint y: 111, endPoint x: 177, endPoint y: 112, distance: 3.1
click at [177, 112] on div "Dejar el mensaje sin respuesta" at bounding box center [176, 110] width 117 height 5
click at [227, 61] on div "Ejecutar: Cuando se inicia un chat por mensaje entrante en cualquier canal" at bounding box center [175, 60] width 109 height 5
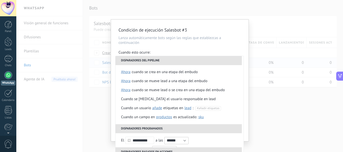
click at [269, 65] on div "Condición de ejecución Salesbot #3 Lanza automáticamente bots según las reglas …" at bounding box center [179, 76] width 326 height 152
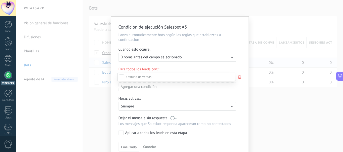
click at [269, 65] on body ".abecls-1,.abecls-2{fill-rule:evenodd}.abecls-2{fill:#fff} .abhcls-1{fill:none}…" at bounding box center [171, 76] width 343 height 152
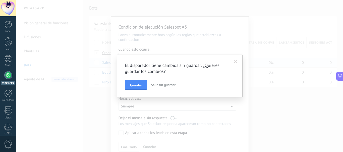
click at [164, 86] on span "Salir sin guardar" at bounding box center [163, 85] width 25 height 5
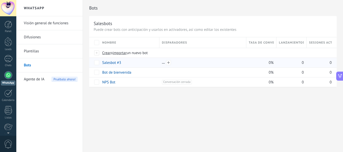
click at [164, 64] on div at bounding box center [203, 62] width 82 height 5
click at [165, 63] on div at bounding box center [203, 62] width 82 height 5
click at [168, 62] on span at bounding box center [168, 62] width 5 height 5
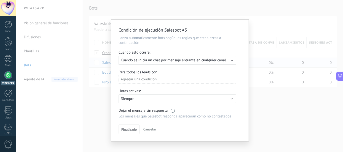
click at [116, 62] on div "Condición de ejecución Salesbot #3 Lanza automáticamente bots según las reglas …" at bounding box center [179, 81] width 137 height 122
click at [269, 66] on div "Condición de ejecución Salesbot #3 Lanza automáticamente bots según las reglas …" at bounding box center [179, 76] width 326 height 152
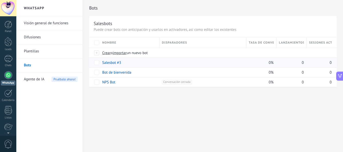
click at [189, 136] on div "Bots Salesbots Puede crear bots con anticipación y usarlos en activadores, así …" at bounding box center [213, 76] width 260 height 152
click at [169, 121] on div "Bots Salesbots Puede crear bots con anticipación y usarlos en activadores, así …" at bounding box center [213, 76] width 260 height 152
click at [168, 65] on div at bounding box center [201, 63] width 84 height 10
click at [168, 62] on span at bounding box center [168, 62] width 5 height 5
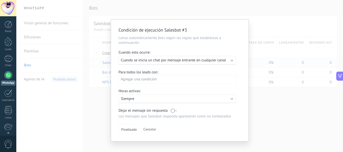
click at [191, 101] on p "Siempre" at bounding box center [165, 99] width 88 height 5
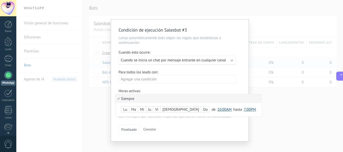
click at [293, 106] on div "Condición de ejecución Salesbot #3 Lanza automáticamente bots según las reglas …" at bounding box center [179, 76] width 326 height 152
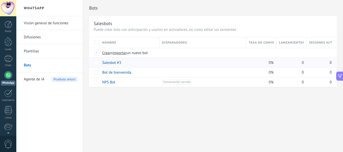
click at [8, 80] on link "WhatsApp" at bounding box center [8, 78] width 16 height 14
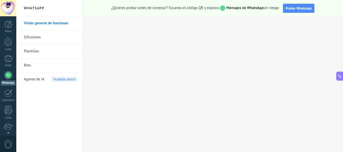
click at [38, 66] on link "Bots" at bounding box center [51, 65] width 54 height 14
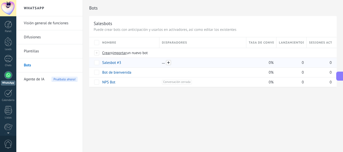
click at [169, 63] on span at bounding box center [168, 62] width 5 height 5
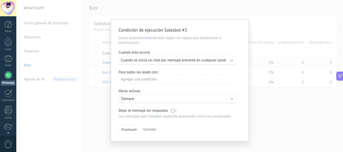
click at [313, 81] on div "Condición de ejecución Salesbot #3 Lanza automáticamente bots según las reglas …" at bounding box center [179, 76] width 326 height 152
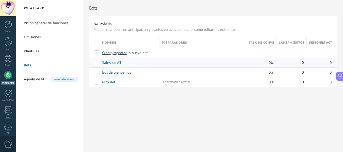
click at [313, 81] on div at bounding box center [179, 76] width 326 height 152
click at [163, 71] on div at bounding box center [203, 72] width 82 height 5
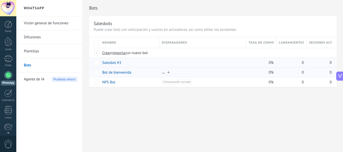
click at [163, 71] on div at bounding box center [203, 72] width 82 height 5
click at [163, 74] on div at bounding box center [203, 72] width 82 height 5
click at [151, 123] on div "Bots Salesbots Puede crear bots con anticipación y usarlos en activadores, así …" at bounding box center [213, 76] width 260 height 152
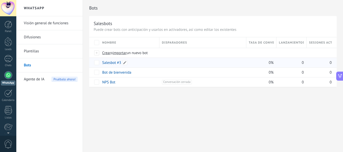
drag, startPoint x: 111, startPoint y: 60, endPoint x: 108, endPoint y: 59, distance: 3.6
drag, startPoint x: 108, startPoint y: 59, endPoint x: 100, endPoint y: 113, distance: 54.5
click at [100, 113] on div "Bots Salesbots Puede crear bots con anticipación y usarlos en activadores, así …" at bounding box center [213, 76] width 260 height 152
click at [210, 121] on div "Bots Salesbots Puede crear bots con anticipación y usarlos en activadores, así …" at bounding box center [213, 76] width 260 height 152
click at [222, 115] on div "Bots Salesbots Puede crear bots con anticipación y usarlos en activadores, así …" at bounding box center [213, 76] width 260 height 152
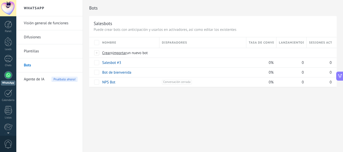
click at [222, 115] on div "Bots Salesbots Puede crear bots con anticipación y usarlos en activadores, así …" at bounding box center [213, 76] width 260 height 152
click at [61, 26] on link "Visión general de funciones" at bounding box center [51, 23] width 54 height 14
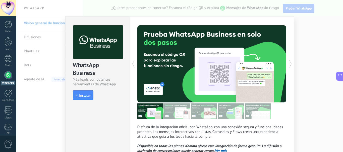
click at [331, 57] on div "WhatsApp Business Más leads con potentes herramientas de WhatsApp install Insta…" at bounding box center [179, 76] width 326 height 152
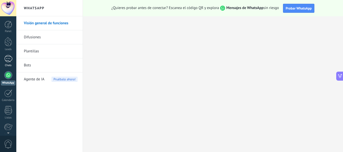
click at [4, 64] on div "Chats" at bounding box center [8, 65] width 15 height 3
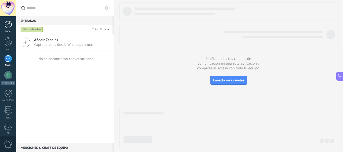
click at [7, 26] on div at bounding box center [9, 25] width 8 height 8
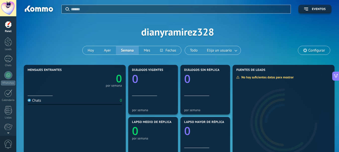
click at [70, 37] on div "Aplicar Eventos dianyramirez328 [DATE] [DATE] Semana Mes Todo Elija un usuario …" at bounding box center [178, 32] width 308 height 64
drag, startPoint x: 72, startPoint y: 39, endPoint x: 86, endPoint y: 57, distance: 23.1
click at [85, 57] on div "Aplicar Eventos dianyramirez328 [DATE] [DATE] Semana Mes Todo Elija un usuario …" at bounding box center [178, 32] width 308 height 64
click at [88, 50] on button "Hoy" at bounding box center [91, 50] width 16 height 9
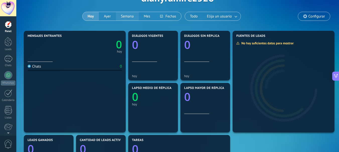
scroll to position [25, 0]
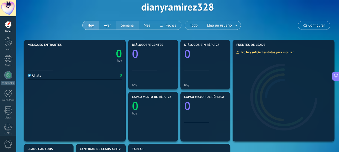
click at [116, 24] on button "Semana" at bounding box center [127, 25] width 23 height 9
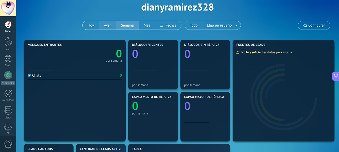
click at [107, 27] on button "Ayer" at bounding box center [107, 25] width 17 height 9
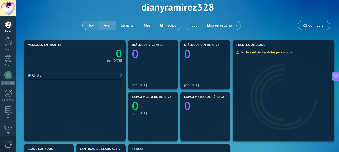
click at [97, 23] on button "Hoy" at bounding box center [91, 25] width 16 height 9
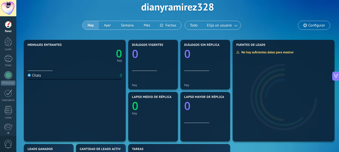
click at [108, 55] on icon "0" at bounding box center [98, 52] width 47 height 11
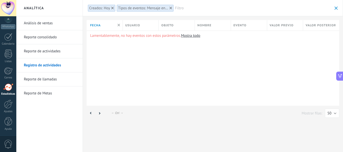
click at [191, 36] on link "Mostra todo" at bounding box center [190, 35] width 19 height 5
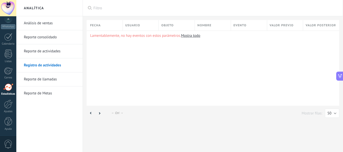
click at [53, 83] on link "Reporte de llamadas" at bounding box center [51, 80] width 54 height 14
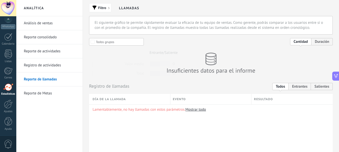
click at [40, 37] on link "Reporte consolidado" at bounding box center [51, 37] width 54 height 14
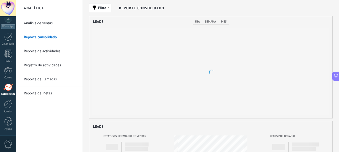
scroll to position [102, 243]
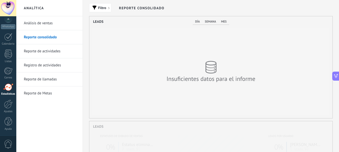
click at [52, 26] on link "Análisis de ventas" at bounding box center [51, 23] width 54 height 14
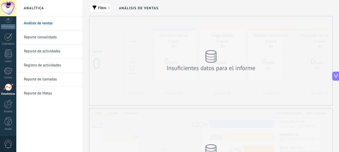
click at [7, 88] on div at bounding box center [8, 88] width 10 height 8
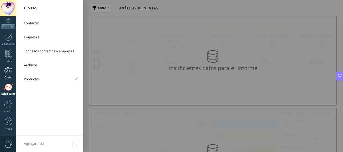
click at [8, 69] on div at bounding box center [8, 71] width 8 height 8
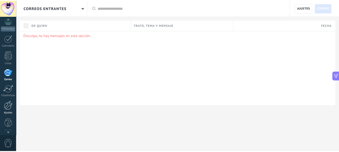
scroll to position [56, 0]
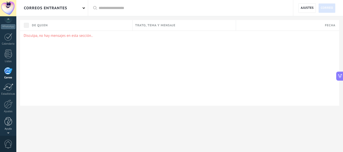
click at [9, 128] on div "Ayuda" at bounding box center [8, 129] width 15 height 3
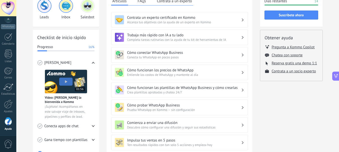
scroll to position [75, 0]
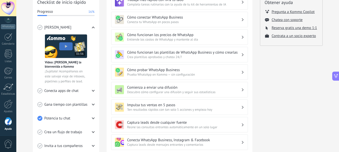
click at [182, 36] on h3 "Cómo funcionan los precios de WhatsApp" at bounding box center [184, 35] width 114 height 5
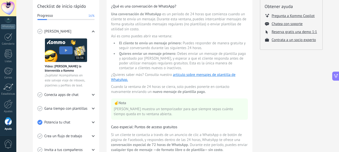
scroll to position [0, 0]
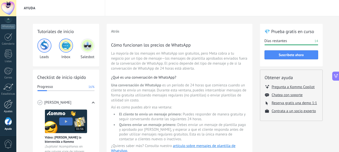
click at [7, 113] on div "Ajustes" at bounding box center [8, 111] width 15 height 3
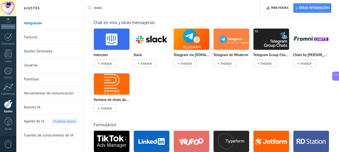
scroll to position [401, 0]
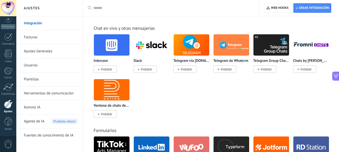
click at [42, 66] on link "Usuarios" at bounding box center [51, 65] width 54 height 14
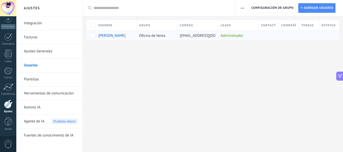
click at [150, 37] on span "Oficina de Venta" at bounding box center [152, 35] width 26 height 5
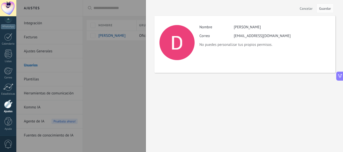
click at [124, 75] on div at bounding box center [171, 76] width 343 height 152
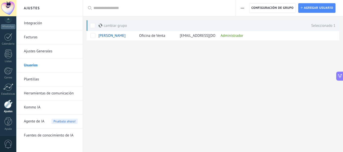
click at [127, 75] on div "Ajustes Integración Facturas Ajustes Generales Usuarios Plantillas Herramientas…" at bounding box center [179, 76] width 326 height 152
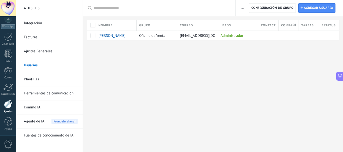
click at [96, 58] on div "Ajustes Integración Facturas Ajustes Generales Usuarios Plantillas Herramientas…" at bounding box center [179, 76] width 326 height 152
click at [36, 126] on span "Agente de IA" at bounding box center [34, 122] width 21 height 14
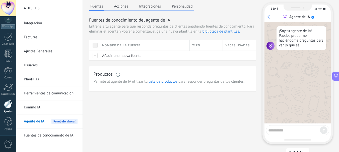
scroll to position [25, 0]
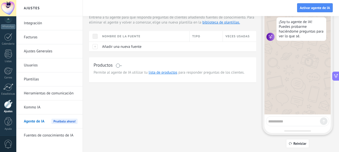
click at [47, 35] on link "Facturas" at bounding box center [51, 37] width 54 height 14
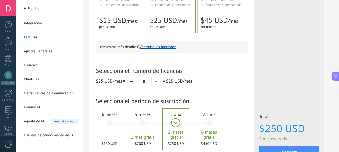
scroll to position [151, 0]
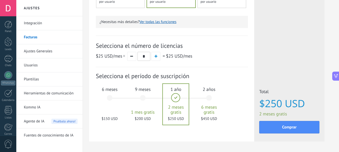
click at [101, 117] on span "$150 USD" at bounding box center [109, 119] width 27 height 5
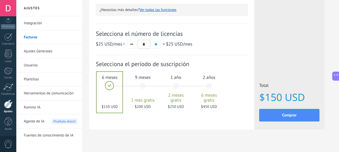
scroll to position [169, 0]
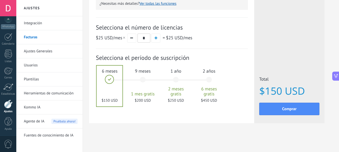
click at [153, 37] on button "button" at bounding box center [155, 38] width 9 height 9
click at [135, 38] on button "button" at bounding box center [131, 38] width 9 height 9
click at [156, 39] on span "button" at bounding box center [156, 38] width 3 height 3
click at [133, 39] on button "button" at bounding box center [131, 38] width 9 height 9
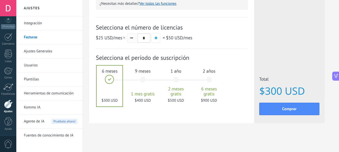
type input "*"
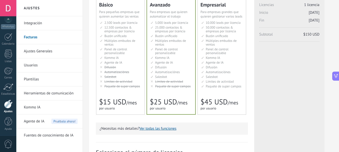
scroll to position [0, 0]
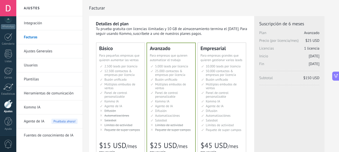
click at [80, 20] on li "Integración" at bounding box center [49, 23] width 66 height 14
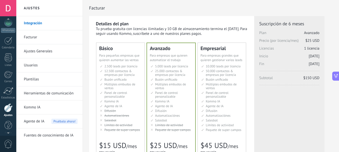
scroll to position [56, 0]
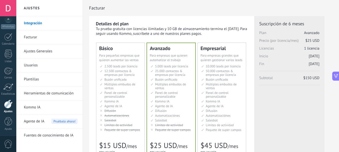
drag, startPoint x: 95, startPoint y: 27, endPoint x: 96, endPoint y: 30, distance: 3.8
click at [96, 30] on div "Detalles del plan Tu prueba gratuita con licencias ilimitadas y 10 GB de almace…" at bounding box center [171, 154] width 165 height 276
drag, startPoint x: 211, startPoint y: 35, endPoint x: 73, endPoint y: 25, distance: 138.3
click at [185, 30] on div "Tu prueba gratuita con licencias ilimitadas y 10 GB de almacenamiento termina e…" at bounding box center [172, 32] width 152 height 10
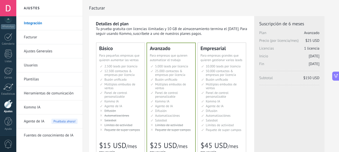
drag, startPoint x: 95, startPoint y: 23, endPoint x: 220, endPoint y: 34, distance: 125.7
click at [220, 34] on div "Detalles del plan Tu prueba gratuita con licencias ilimitadas y 10 GB de almace…" at bounding box center [171, 154] width 165 height 276
click at [220, 34] on div "Tu prueba gratuita con licencias ilimitadas y 10 GB de almacenamiento termina e…" at bounding box center [172, 32] width 152 height 10
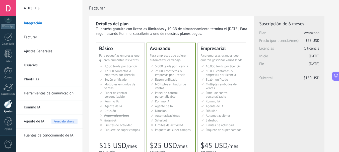
click at [220, 34] on div "Tu prueba gratuita con licencias ilimitadas y 10 GB de almacenamiento termina e…" at bounding box center [172, 32] width 152 height 10
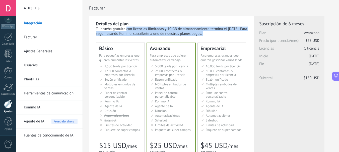
click at [220, 34] on div "Tu prueba gratuita con licencias ilimitadas y 10 GB de almacenamiento termina e…" at bounding box center [172, 32] width 152 height 10
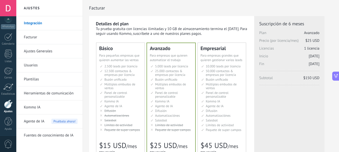
click at [222, 21] on div "Detalles del plan Tu prueba gratuita con licencias ilimitadas y 10 GB de almace…" at bounding box center [172, 28] width 152 height 15
drag, startPoint x: 228, startPoint y: 31, endPoint x: 247, endPoint y: 31, distance: 18.6
click at [247, 31] on div "Tu prueba gratuita con licencias ilimitadas y 10 GB de almacenamiento termina e…" at bounding box center [172, 32] width 152 height 10
click at [231, 37] on div "Detalles del plan Tu prueba gratuita con licencias ilimitadas y 10 GB de almace…" at bounding box center [172, 153] width 152 height 264
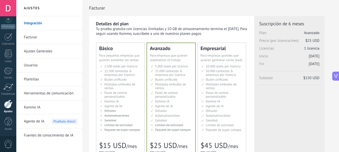
click at [138, 85] on li "Множество воронок Multiple sales pipelines Múltiples embudos de ventas Vários f…" at bounding box center [121, 87] width 42 height 8
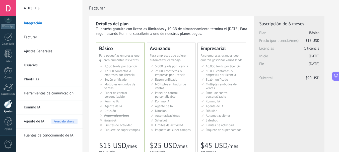
click at [315, 105] on div "Licencias adicionales Plan Básico Precio (por licencia/mes) $15 USD Nuevas lice…" at bounding box center [289, 78] width 60 height 115
click at [222, 27] on div "Tu prueba gratuita con licencias ilimitadas y 10 GB de almacenamiento termina e…" at bounding box center [172, 32] width 152 height 10
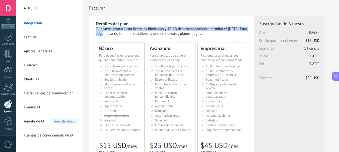
drag, startPoint x: 225, startPoint y: 29, endPoint x: 247, endPoint y: 25, distance: 21.7
click at [247, 25] on div "Detalles del plan Tu prueba gratuita con licencias ilimitadas y 10 GB de almace…" at bounding box center [172, 28] width 152 height 15
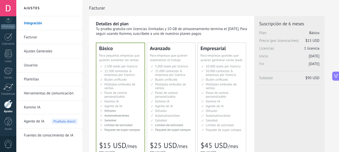
click at [249, 31] on div "Detalles del plan Tu prueba gratuita con licencias ilimitadas y 10 GB de almace…" at bounding box center [171, 154] width 165 height 276
drag, startPoint x: 249, startPoint y: 28, endPoint x: 238, endPoint y: 29, distance: 10.5
click at [238, 29] on div "Detalles del plan Tu prueba gratuita con licencias ilimitadas y 10 GB de almace…" at bounding box center [171, 154] width 165 height 276
click at [240, 26] on div "Detalles del plan Tu prueba gratuita con licencias ilimitadas y 10 GB de almace…" at bounding box center [172, 28] width 152 height 15
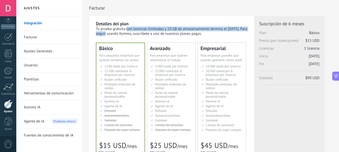
drag, startPoint x: 96, startPoint y: 29, endPoint x: 228, endPoint y: 28, distance: 132.2
click at [228, 28] on div "Tu prueba gratuita con licencias ilimitadas y 10 GB de almacenamiento termina e…" at bounding box center [172, 32] width 152 height 10
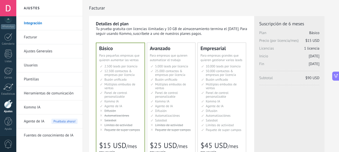
click at [213, 34] on div "Tu prueba gratuita con licencias ilimitadas y 10 GB de almacenamiento termina e…" at bounding box center [172, 32] width 152 height 10
drag, startPoint x: 227, startPoint y: 28, endPoint x: 249, endPoint y: 27, distance: 21.6
click at [249, 27] on div "Detalles del plan Tu prueba gratuita con licencias ilimitadas y 10 GB de almace…" at bounding box center [171, 154] width 165 height 276
click at [220, 33] on div "Tu prueba gratuita con licencias ilimitadas y 10 GB de almacenamiento termina e…" at bounding box center [172, 32] width 152 height 10
click at [183, 58] on div "Для автоматизации сделок в растущей компании For growing businesses that want t…" at bounding box center [171, 57] width 43 height 9
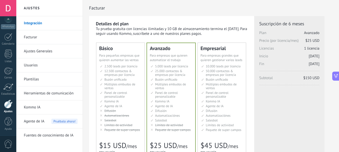
click at [251, 61] on div "Detalles del plan Tu prueba gratuita con licencias ilimitadas y 10 GB de almace…" at bounding box center [171, 154] width 165 height 276
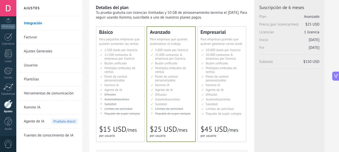
scroll to position [25, 0]
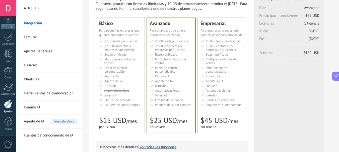
click at [44, 79] on link "Plantillas" at bounding box center [51, 80] width 54 height 14
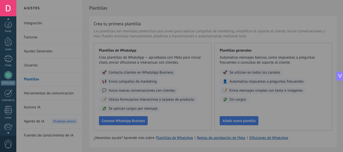
click at [166, 13] on div at bounding box center [187, 76] width 343 height 152
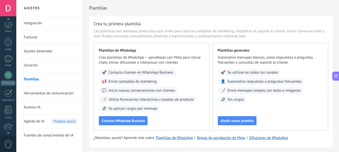
scroll to position [56, 0]
click at [165, 32] on span "Las plantillas son mensajes preescritos que sirven para realizar campañas de ma…" at bounding box center [211, 34] width 235 height 10
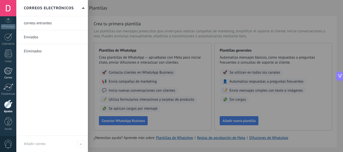
click at [10, 74] on div at bounding box center [8, 71] width 8 height 8
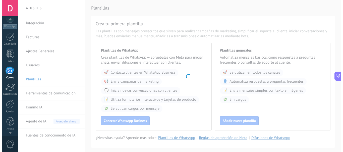
scroll to position [49, 0]
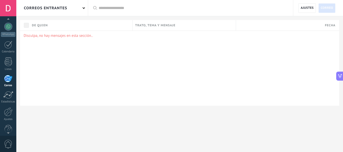
click at [116, 73] on div "Disculpa, no hay mensajes en esta sección.." at bounding box center [179, 68] width 319 height 75
click at [7, 55] on div "Panel Leads Chats WhatsApp Clientes" at bounding box center [8, 58] width 16 height 172
click at [9, 48] on div at bounding box center [8, 45] width 8 height 8
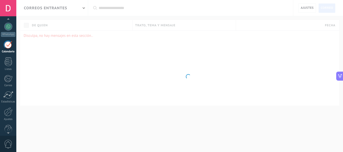
scroll to position [455, 0]
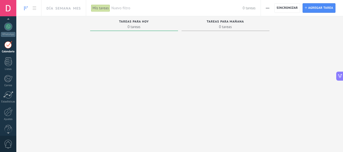
scroll to position [15, 0]
